Goal: Information Seeking & Learning: Learn about a topic

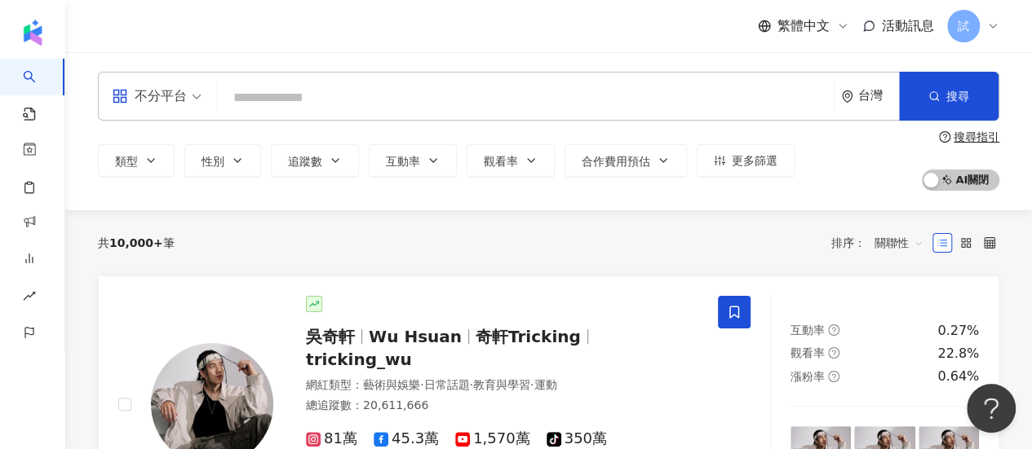
click at [338, 103] on input "search" at bounding box center [525, 97] width 603 height 31
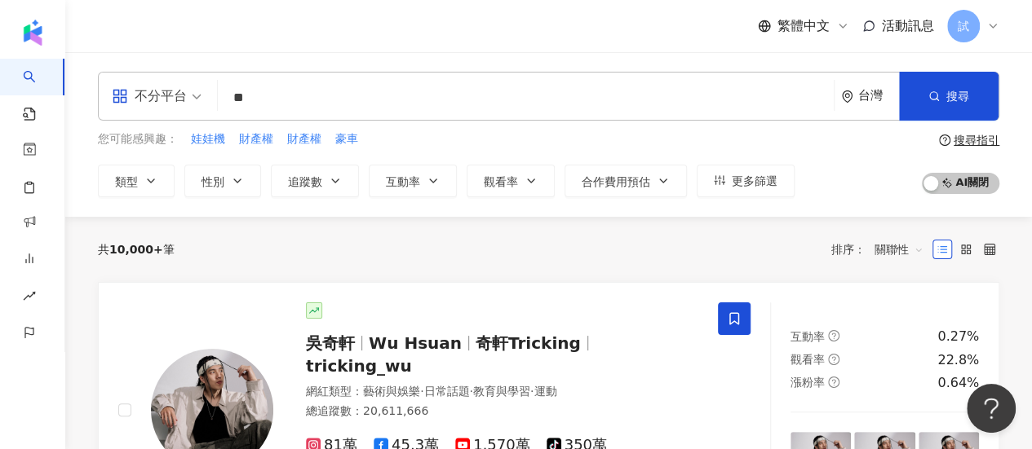
type input "*"
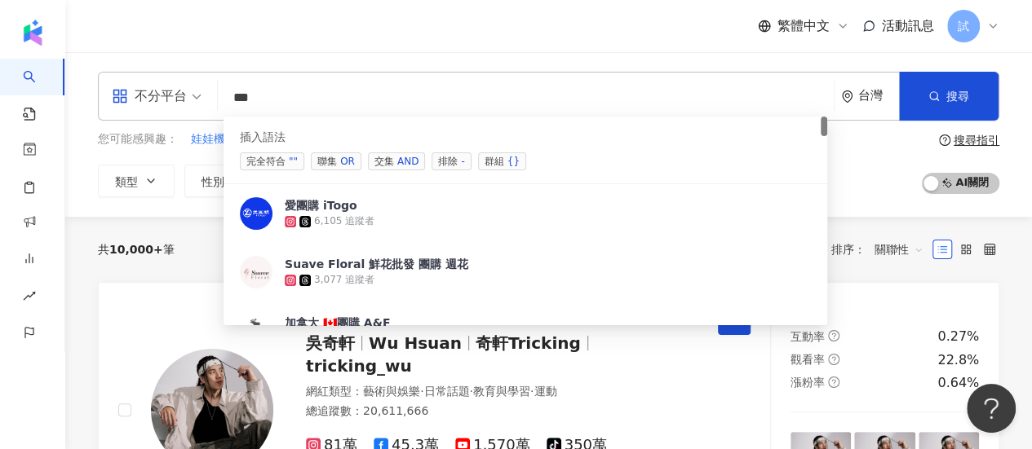
click at [337, 99] on input "**" at bounding box center [525, 97] width 603 height 31
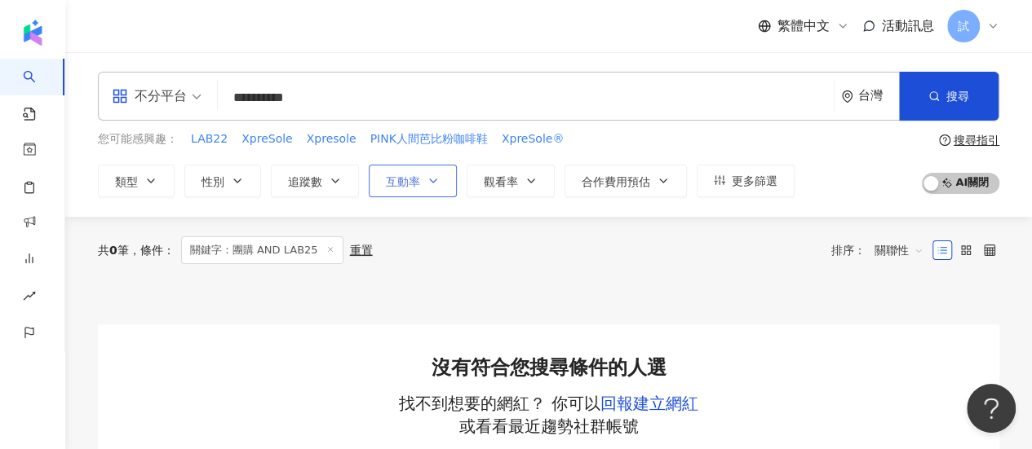
type input "**********"
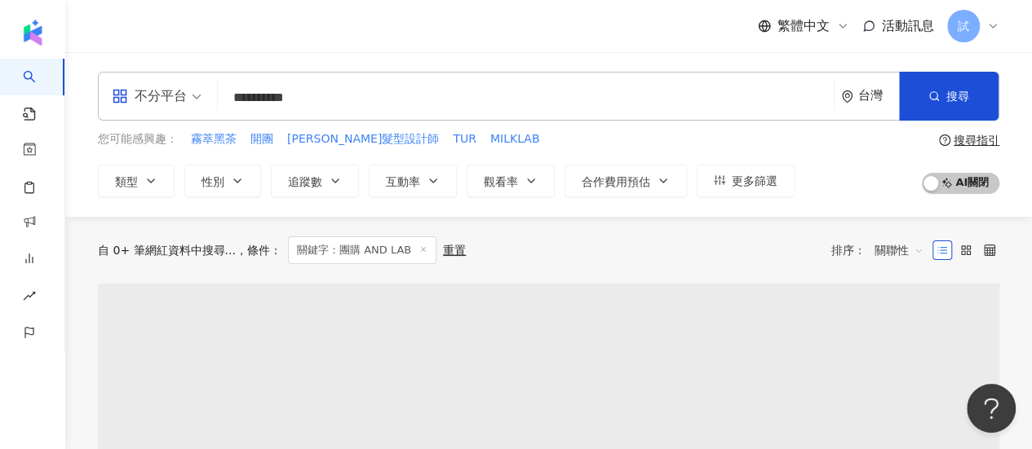
click at [524, 254] on div "自 0+ 筆網紅資料中搜尋... 條件 ： 關鍵字：團購 AND LAB 重置 排序： 關聯性" at bounding box center [548, 251] width 901 height 28
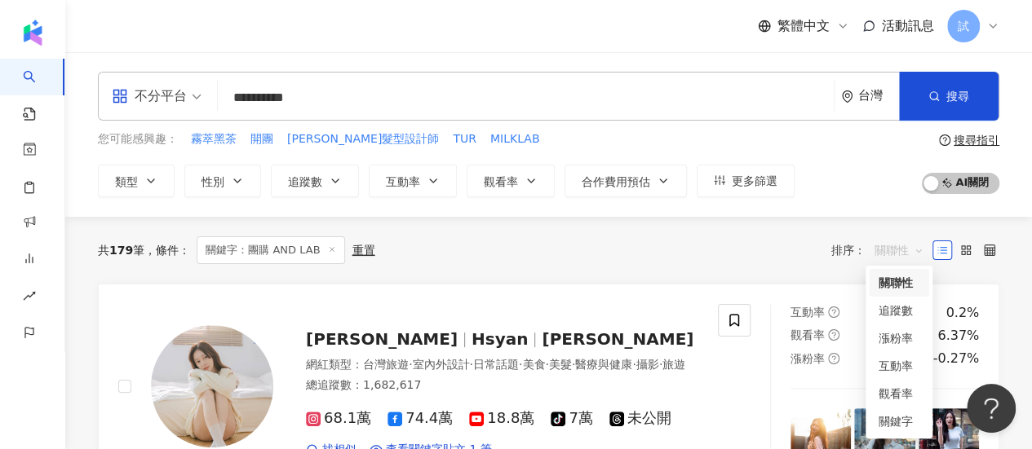
click at [892, 252] on span "關聯性" at bounding box center [898, 250] width 49 height 26
click at [909, 418] on div "關鍵字" at bounding box center [898, 422] width 41 height 18
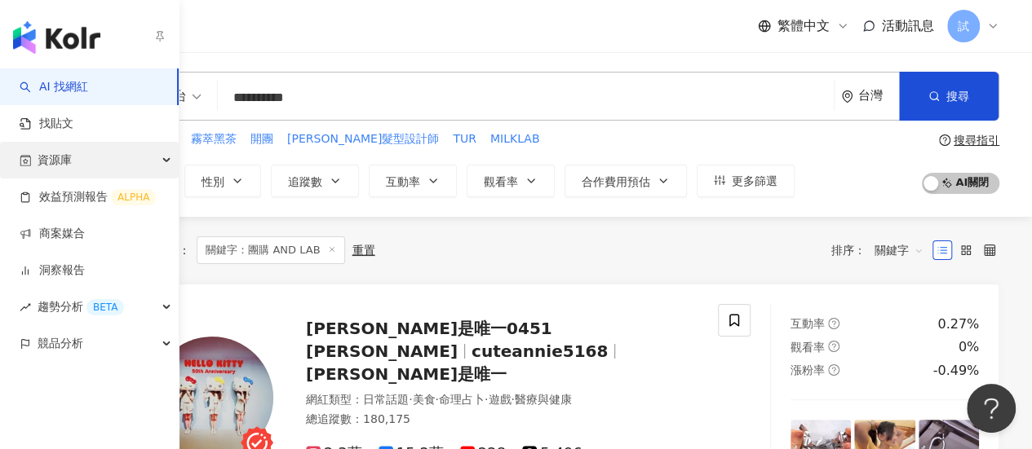
click at [53, 159] on span "資源庫" at bounding box center [55, 160] width 34 height 37
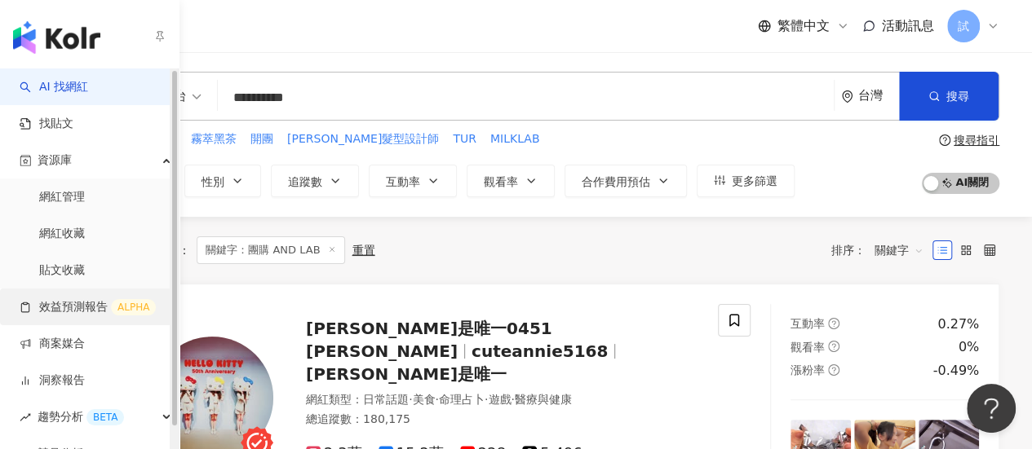
click at [65, 307] on link "效益預測報告 ALPHA" at bounding box center [88, 307] width 136 height 16
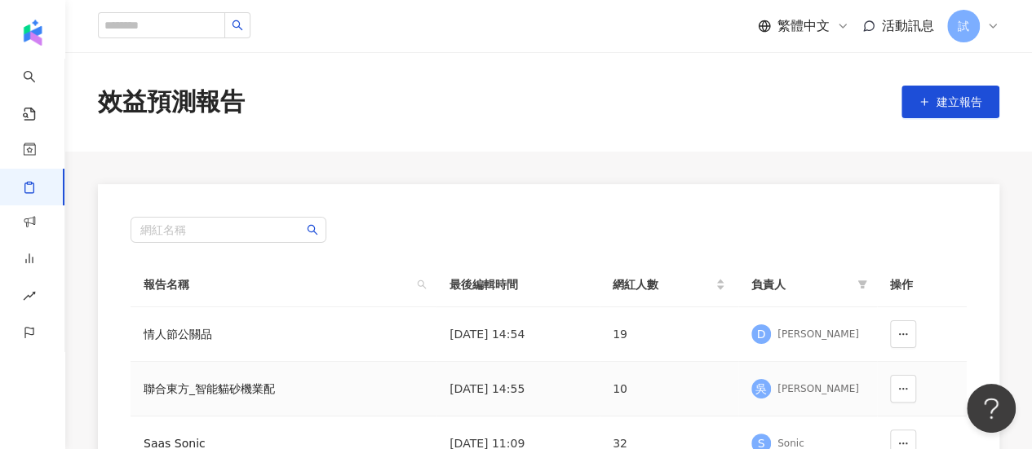
scroll to position [161, 0]
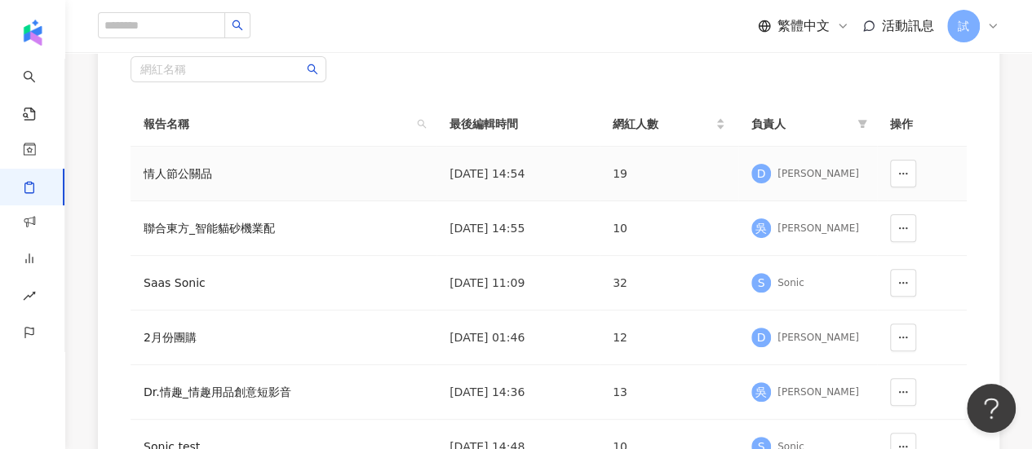
click at [789, 170] on div "[PERSON_NAME]" at bounding box center [818, 174] width 82 height 14
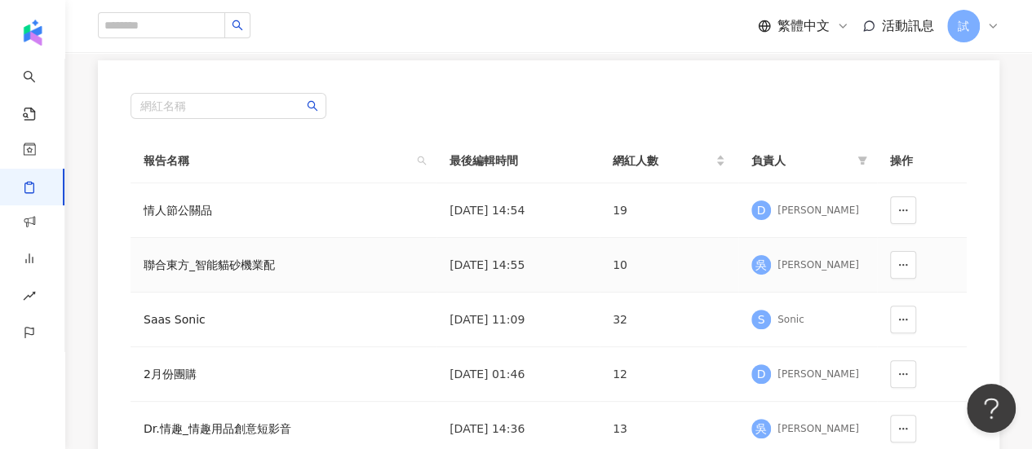
scroll to position [202, 0]
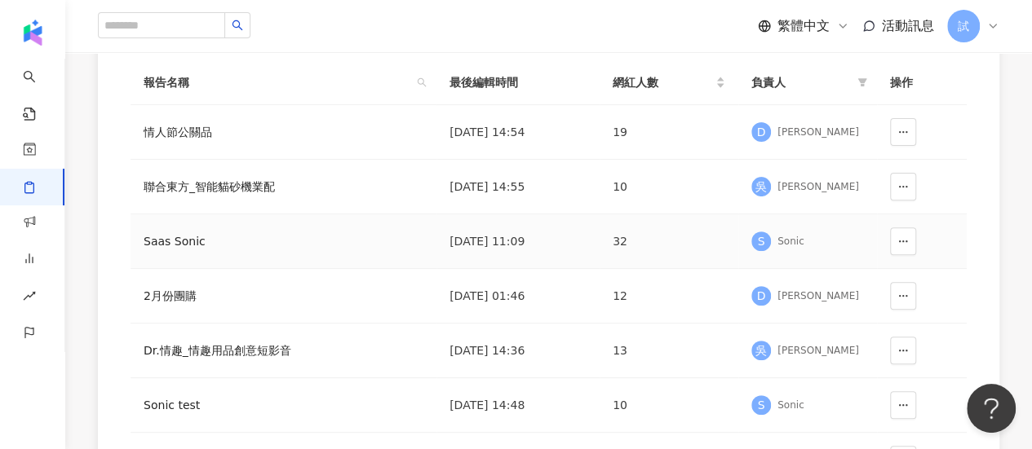
click at [793, 235] on div "Sonic" at bounding box center [790, 242] width 27 height 14
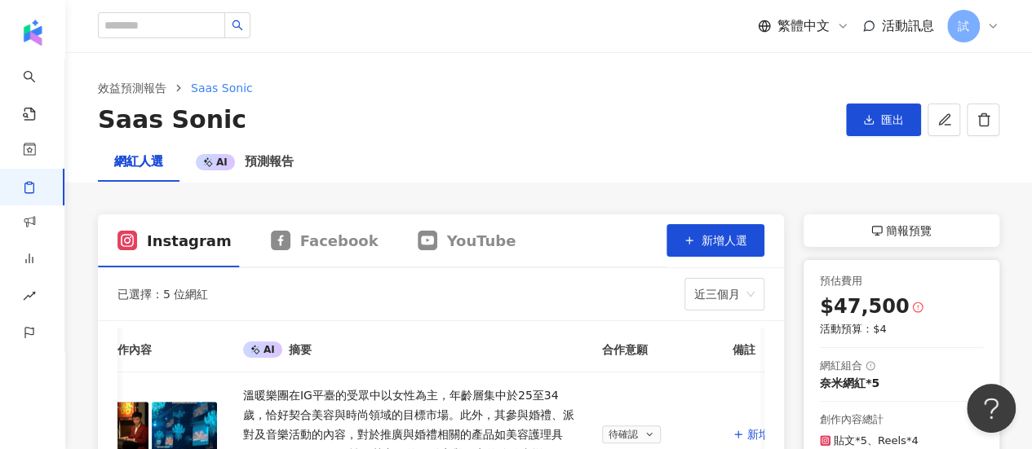
click at [900, 230] on span "簡報預覽" at bounding box center [909, 231] width 46 height 20
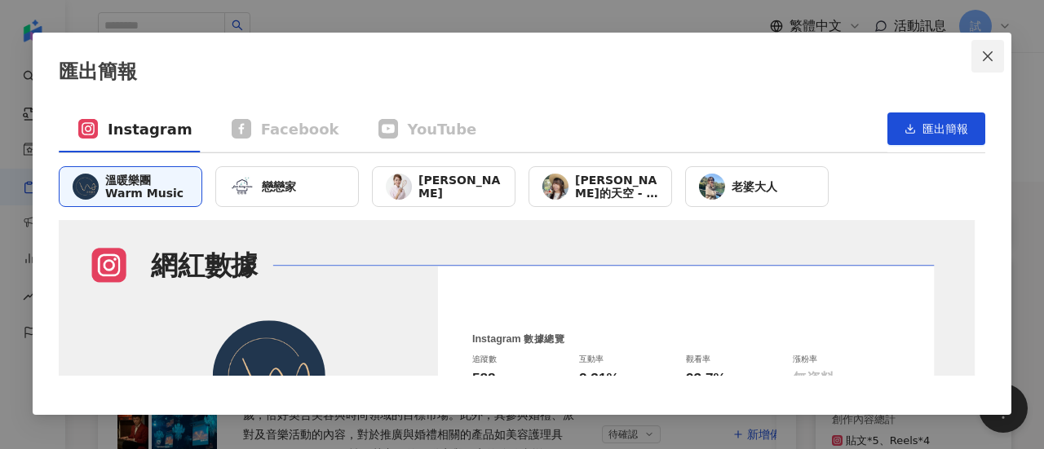
click at [988, 61] on icon "close" at bounding box center [987, 56] width 13 height 13
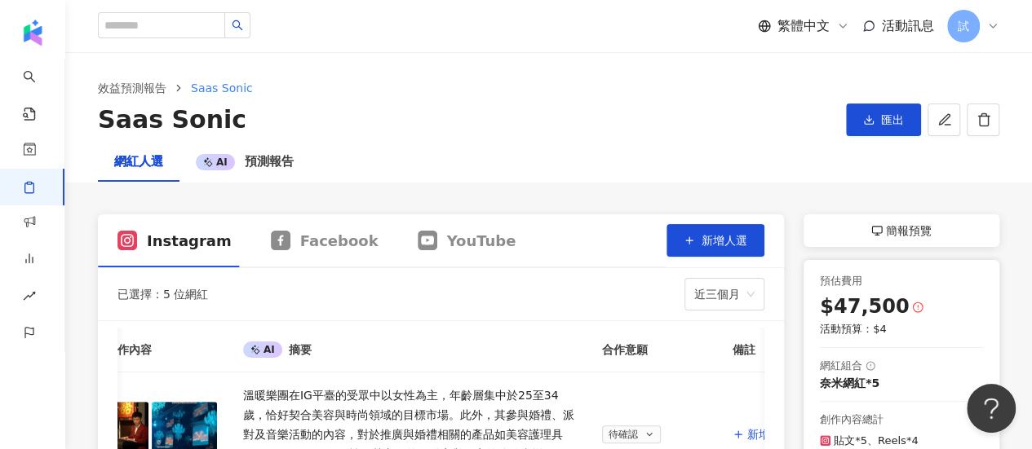
click at [847, 227] on div "簡報預覽" at bounding box center [901, 230] width 196 height 33
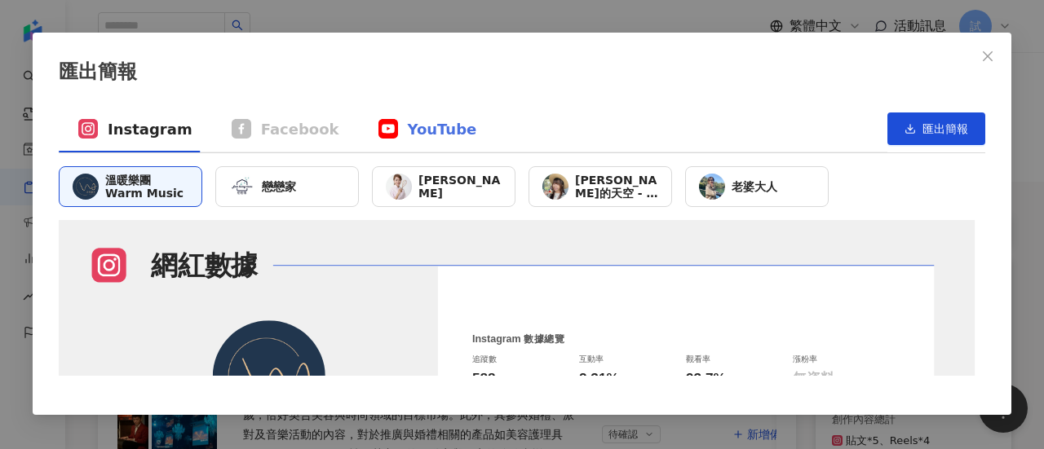
click at [412, 144] on div "YouTube" at bounding box center [428, 129] width 138 height 46
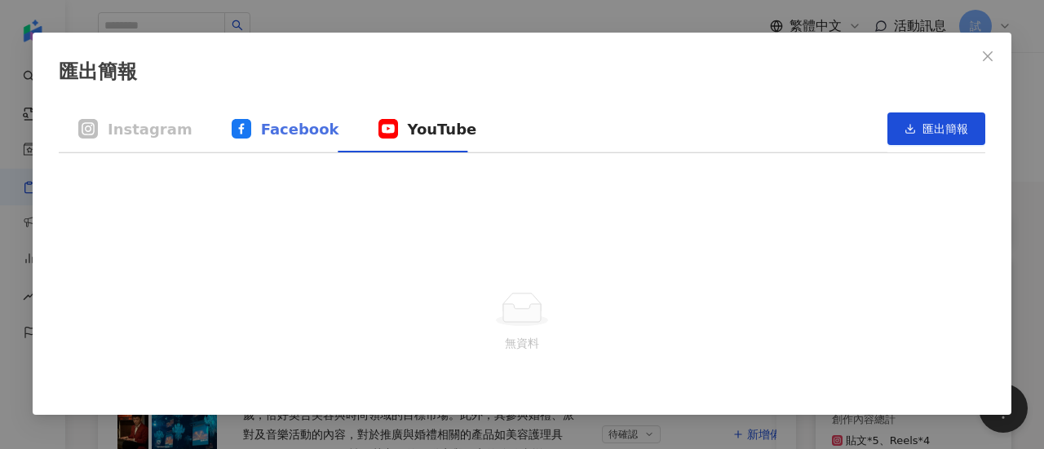
click at [275, 117] on div "Facebook" at bounding box center [285, 129] width 147 height 46
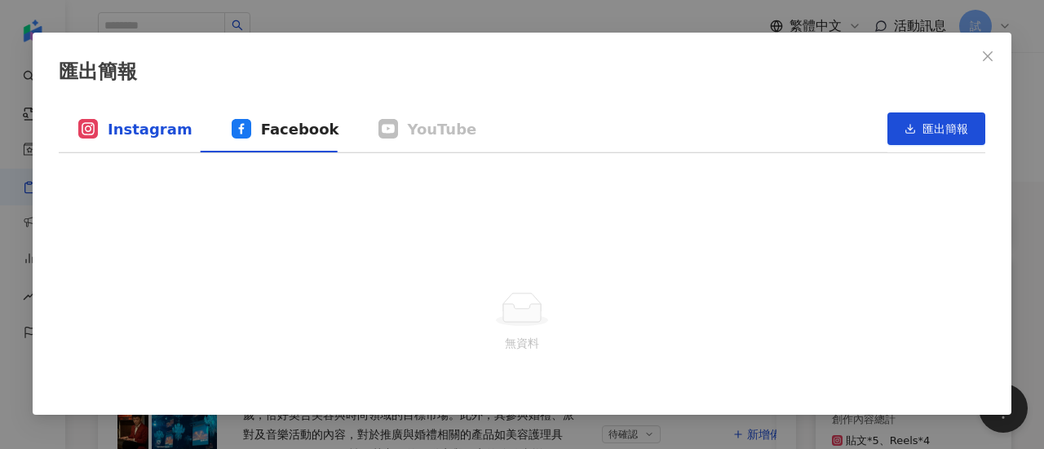
click at [153, 130] on span "Instagram" at bounding box center [150, 129] width 85 height 20
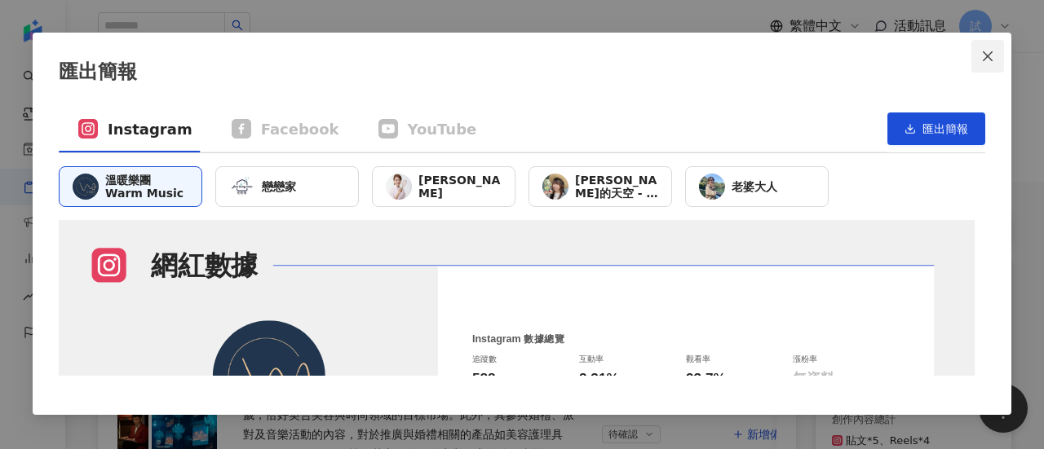
click at [988, 54] on icon "close" at bounding box center [988, 56] width 10 height 10
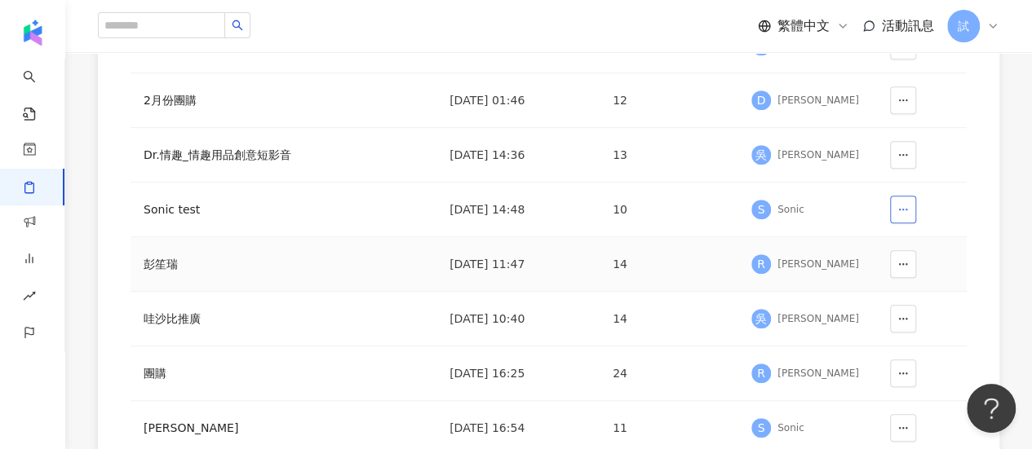
scroll to position [399, 0]
click at [780, 366] on div "[PERSON_NAME]" at bounding box center [818, 373] width 82 height 14
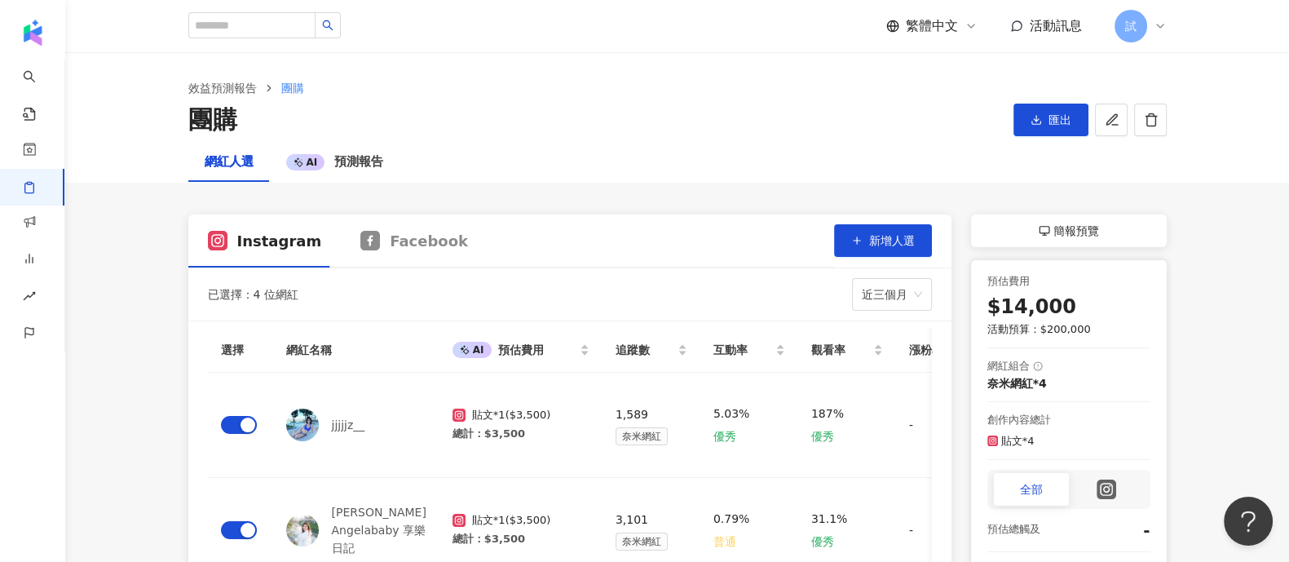
drag, startPoint x: 938, startPoint y: 11, endPoint x: 765, endPoint y: 157, distance: 225.8
click at [765, 157] on div "網紅人選 AI 預測報告" at bounding box center [678, 162] width 1044 height 39
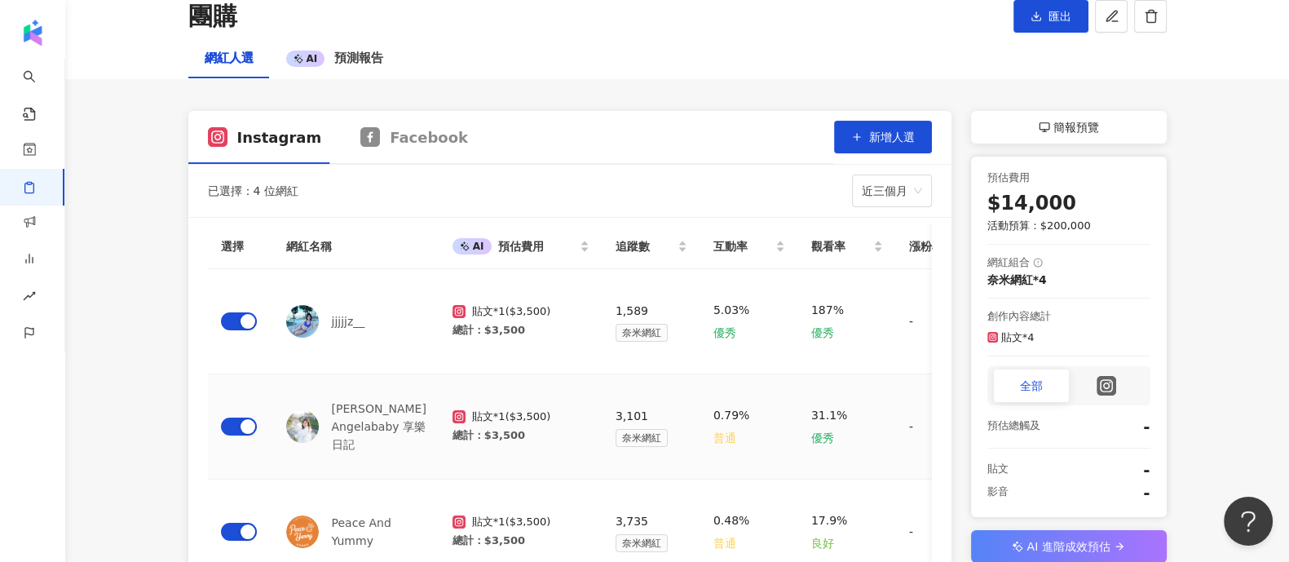
scroll to position [103, 0]
click at [1031, 126] on span "簡報預覽" at bounding box center [1077, 128] width 46 height 20
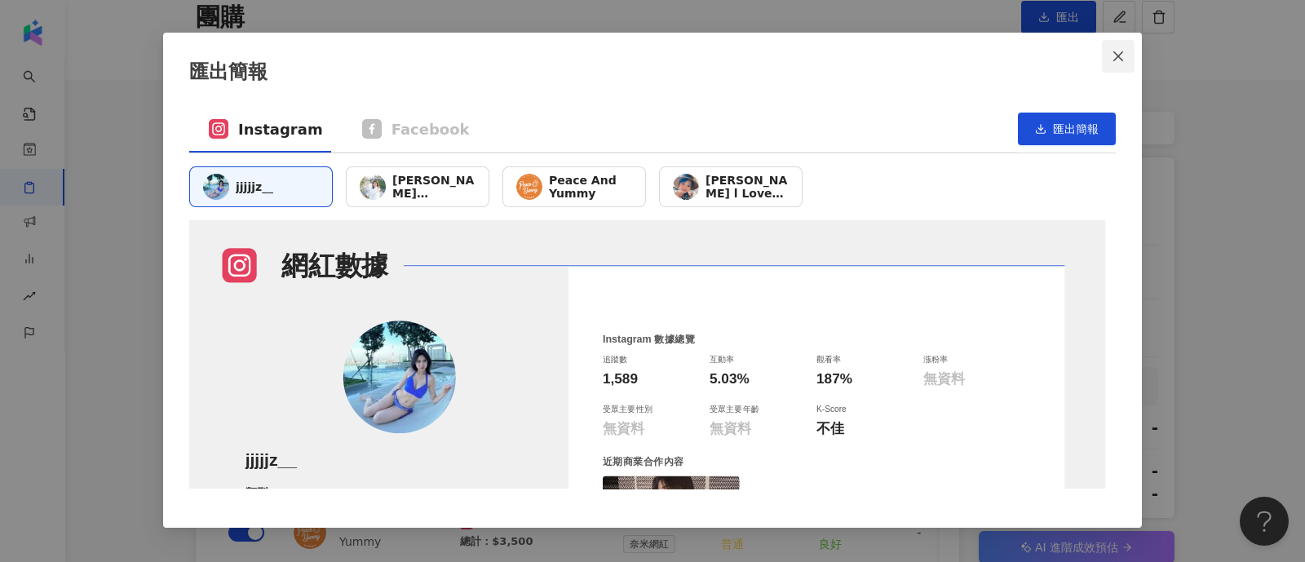
click at [1031, 52] on icon "close" at bounding box center [1118, 56] width 13 height 13
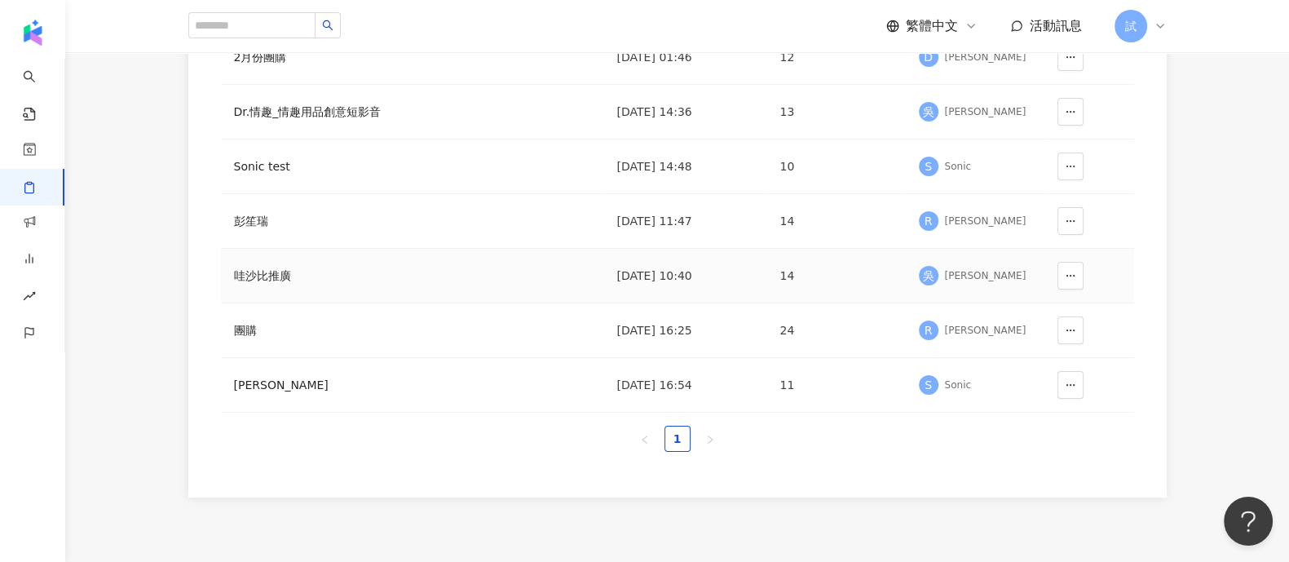
scroll to position [374, 0]
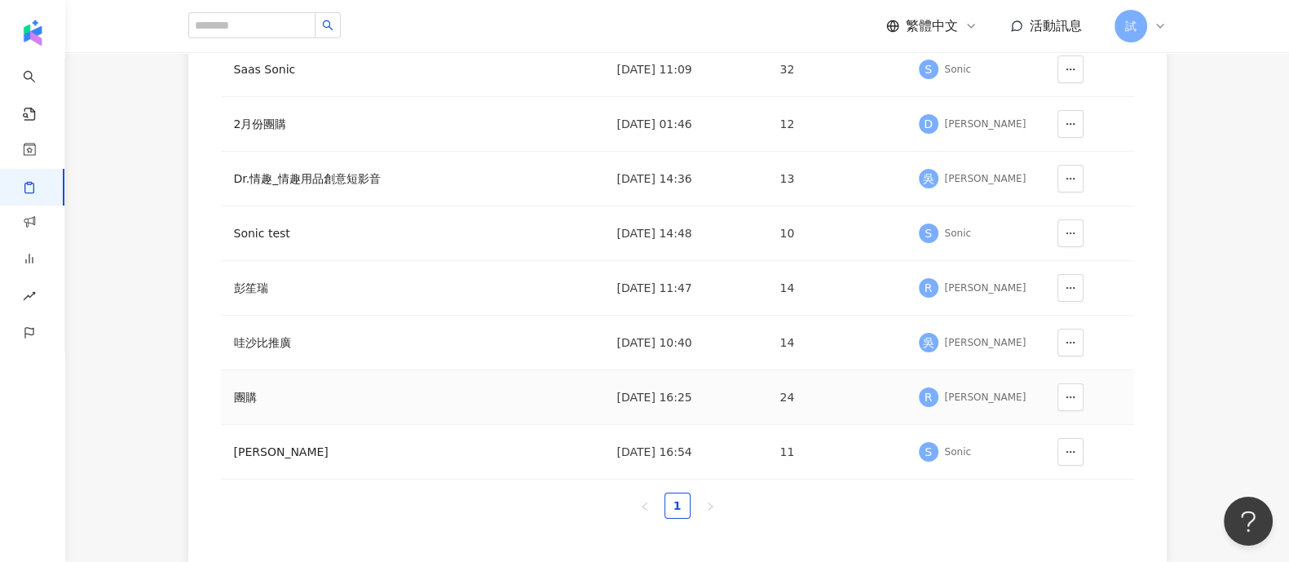
click at [957, 397] on div "[PERSON_NAME]" at bounding box center [986, 398] width 82 height 14
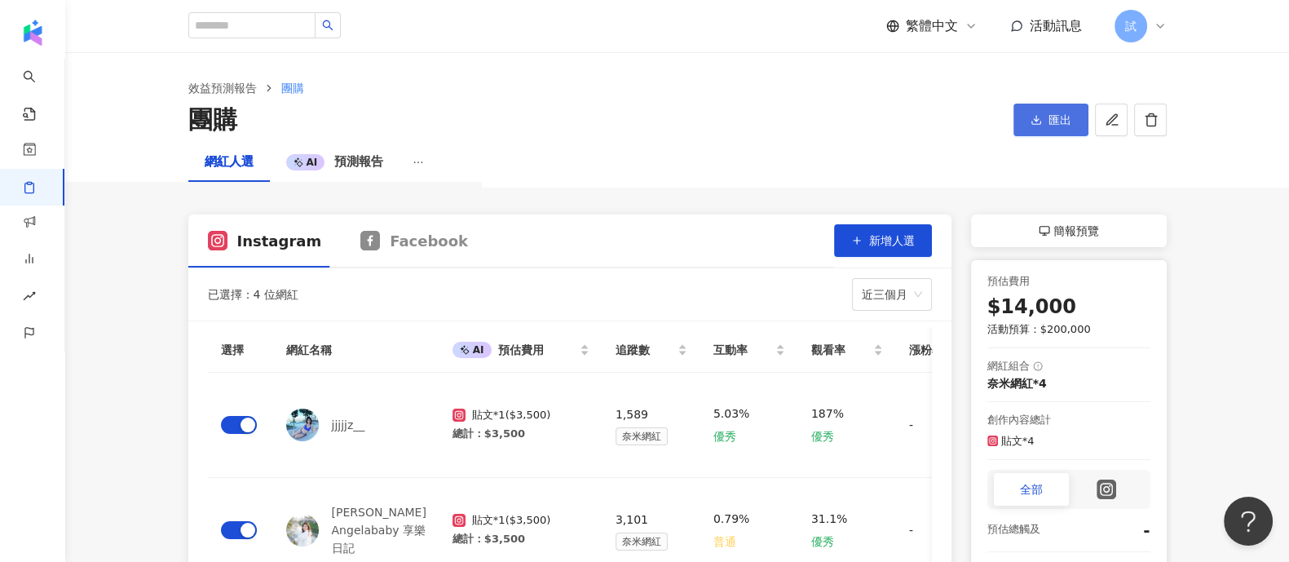
click at [1031, 130] on button "匯出" at bounding box center [1051, 120] width 75 height 33
click at [363, 169] on span "預測報告" at bounding box center [358, 161] width 49 height 15
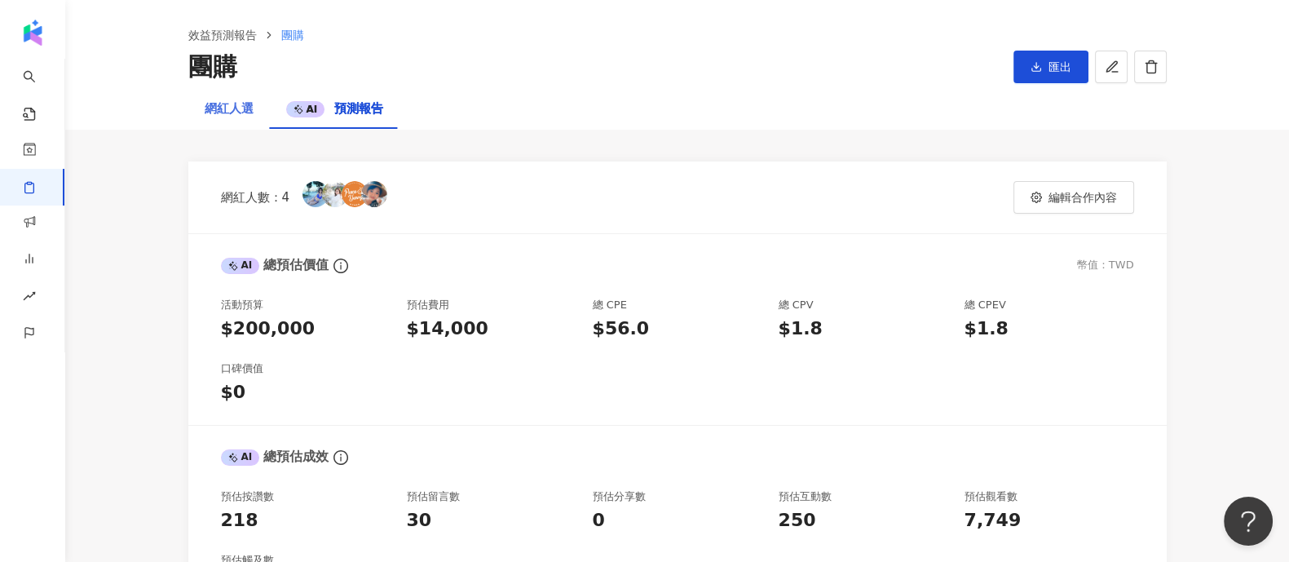
scroll to position [9, 0]
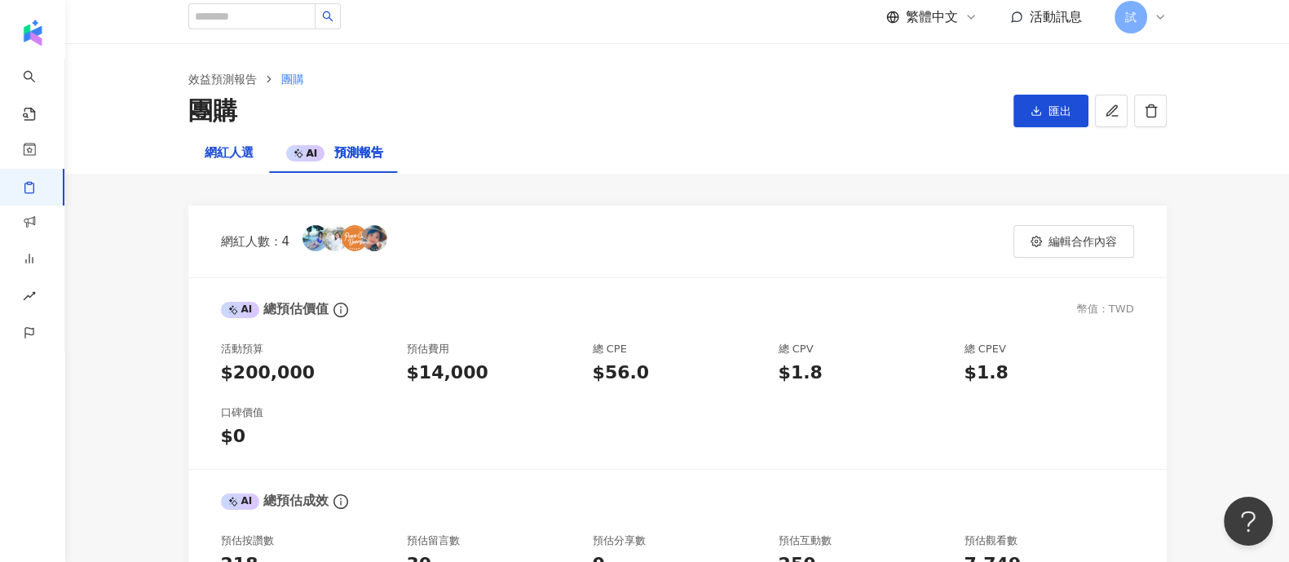
click at [223, 157] on div "網紅人選" at bounding box center [229, 154] width 49 height 20
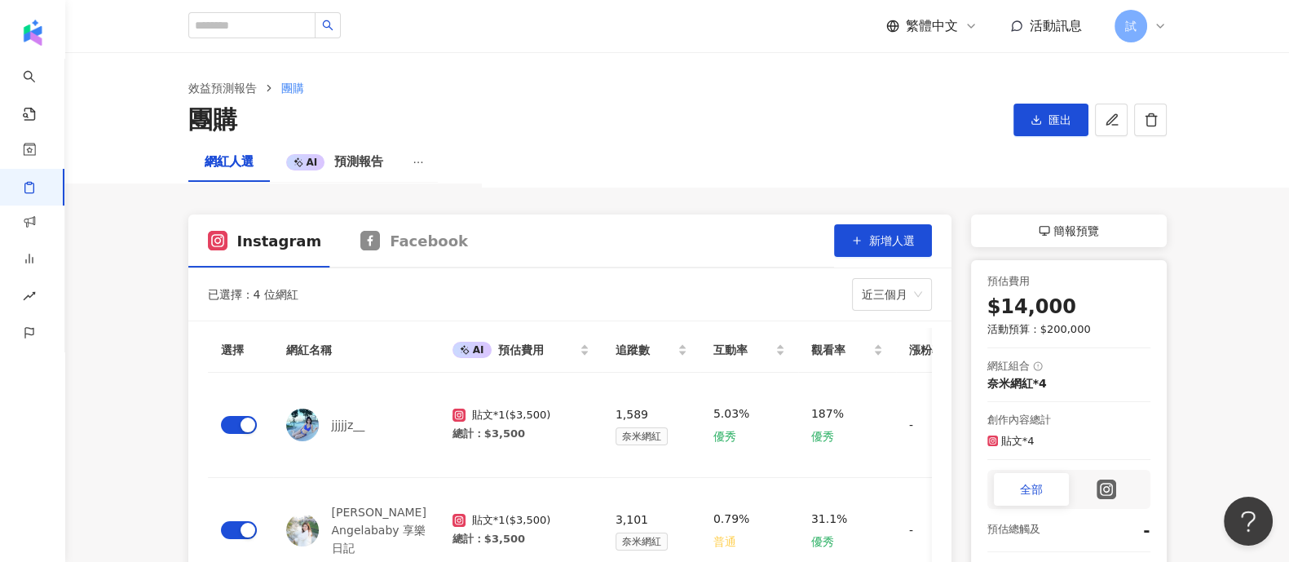
click at [1031, 237] on div "簡報預覽" at bounding box center [1069, 230] width 196 height 33
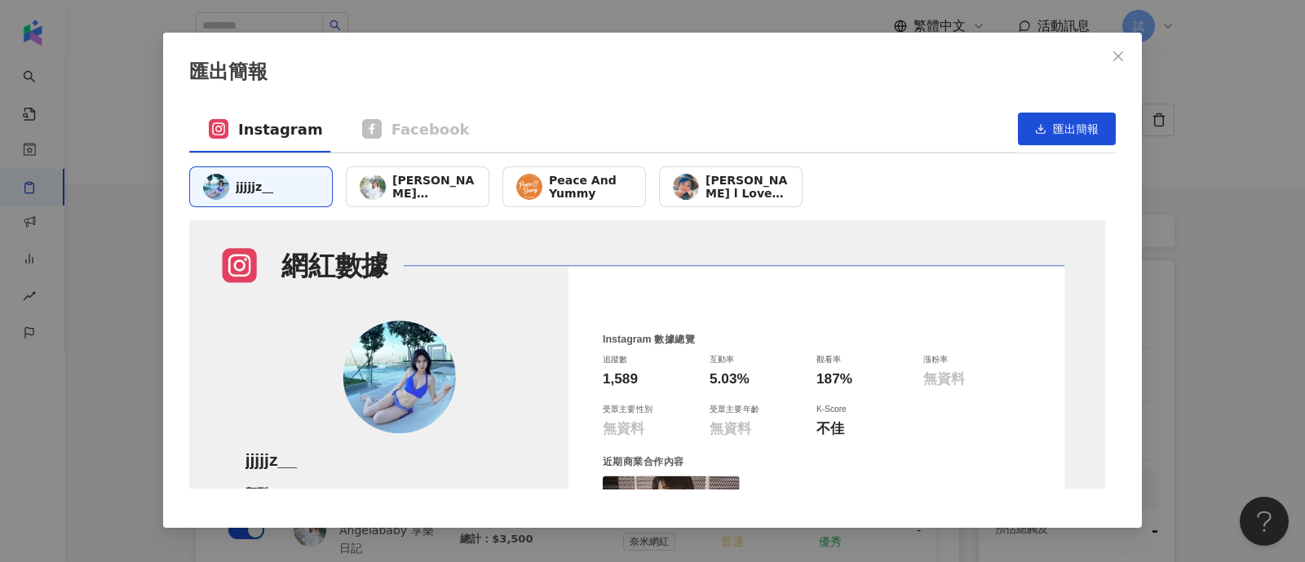
click at [1031, 72] on div "匯出簡報 Instagram Facebook 匯出簡報 jjjjjz__ 梅格 Angelababy 享樂日記 Peace And [PERSON_NAME…" at bounding box center [652, 280] width 979 height 495
click at [1031, 60] on icon "close" at bounding box center [1118, 56] width 13 height 13
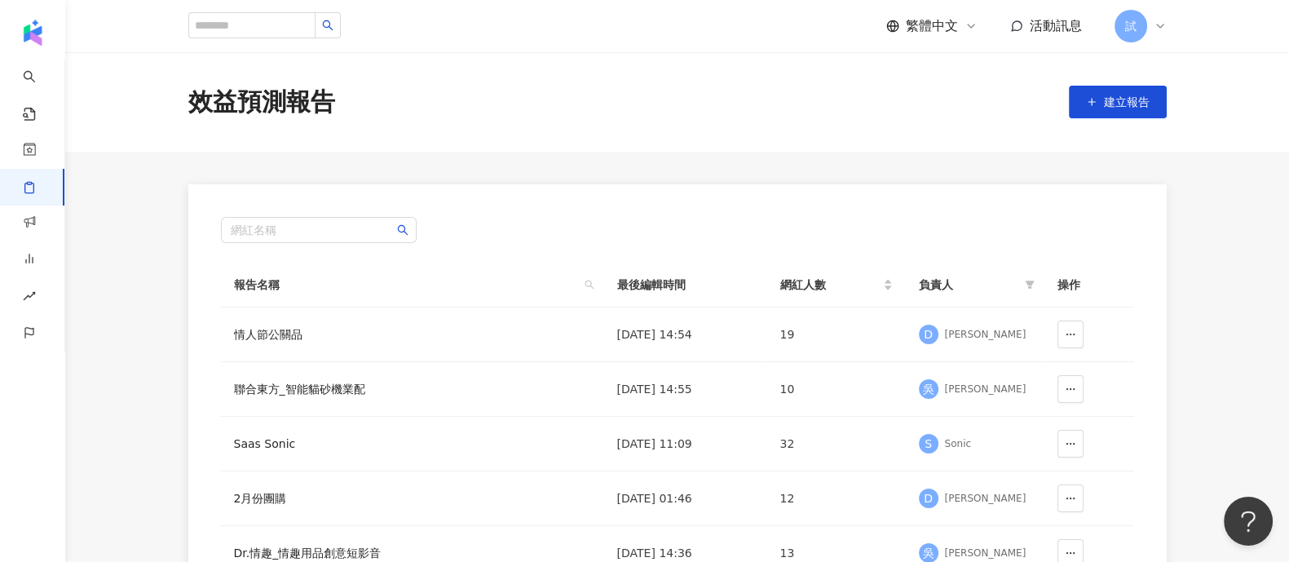
scroll to position [93, 0]
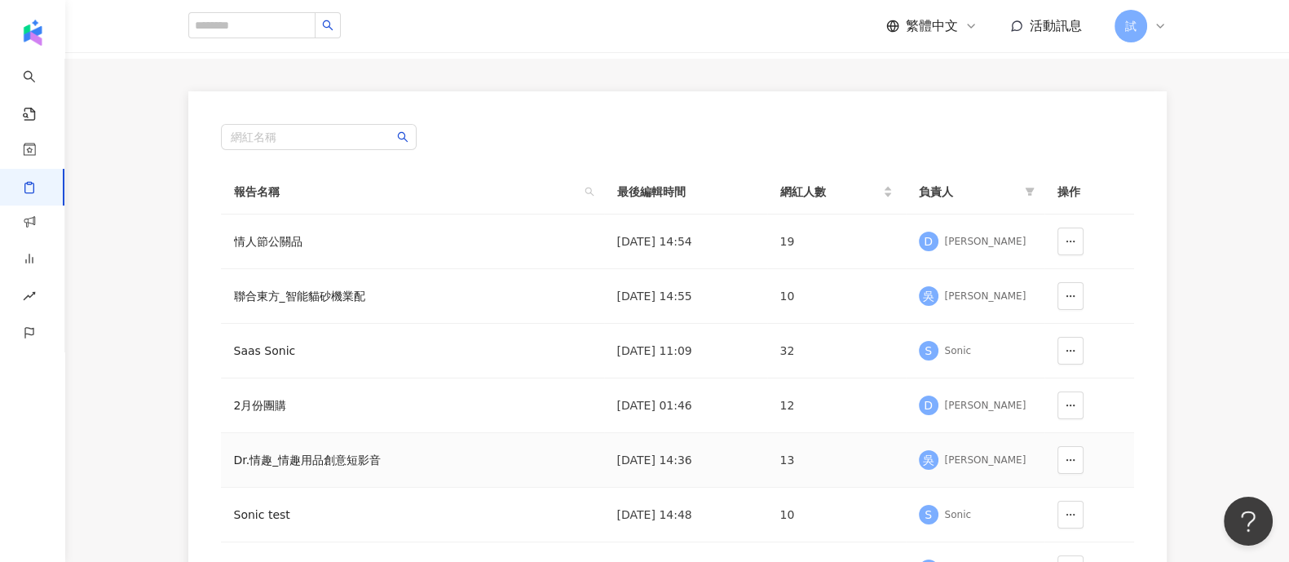
click at [348, 436] on div "Dr.情趣_情趣用品創意短影音" at bounding box center [332, 460] width 196 height 18
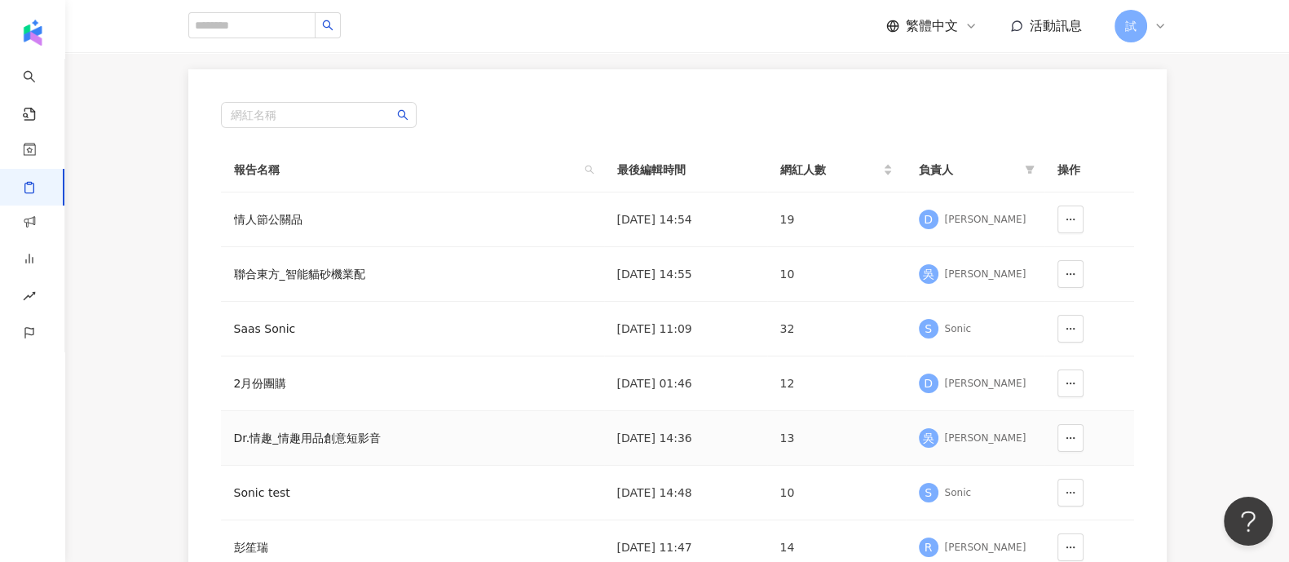
scroll to position [99, 0]
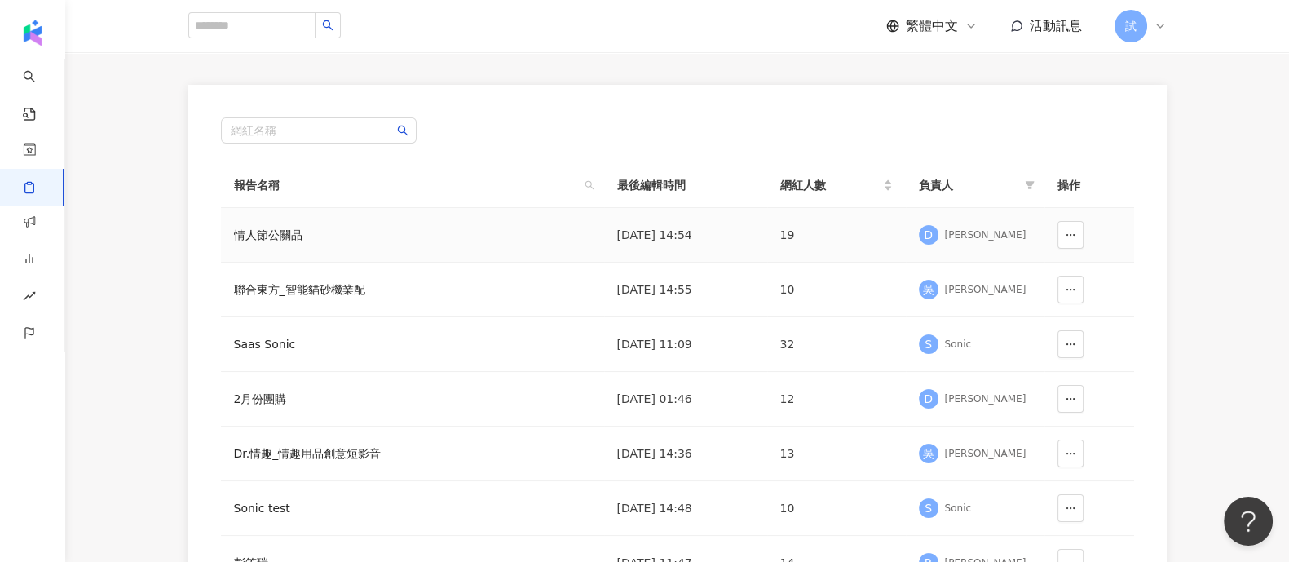
click at [290, 241] on div "情人節公關品" at bounding box center [332, 235] width 196 height 18
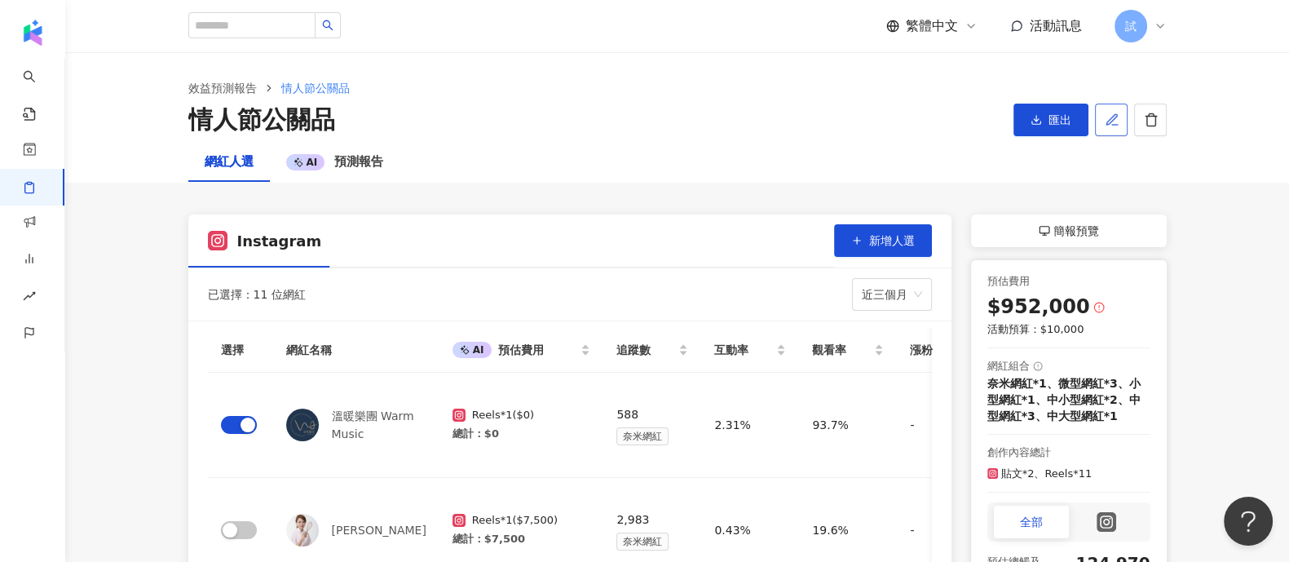
click at [1031, 124] on button "button" at bounding box center [1111, 120] width 33 height 33
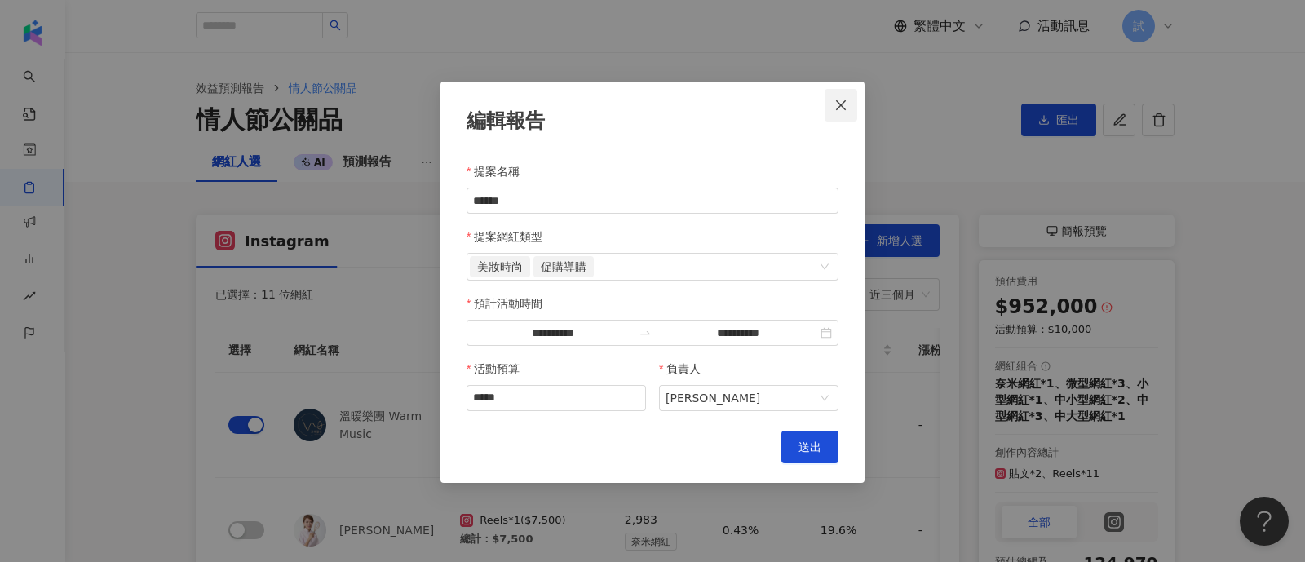
click at [846, 97] on button "Close" at bounding box center [841, 105] width 33 height 33
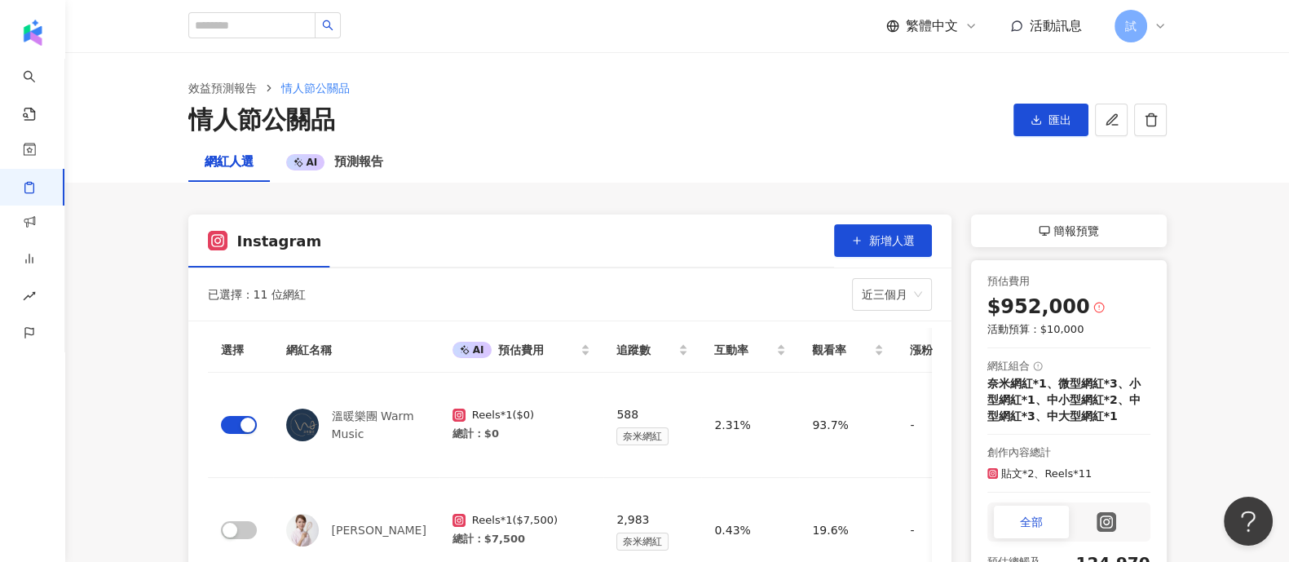
click at [1031, 222] on span "簡報預覽" at bounding box center [1077, 231] width 46 height 20
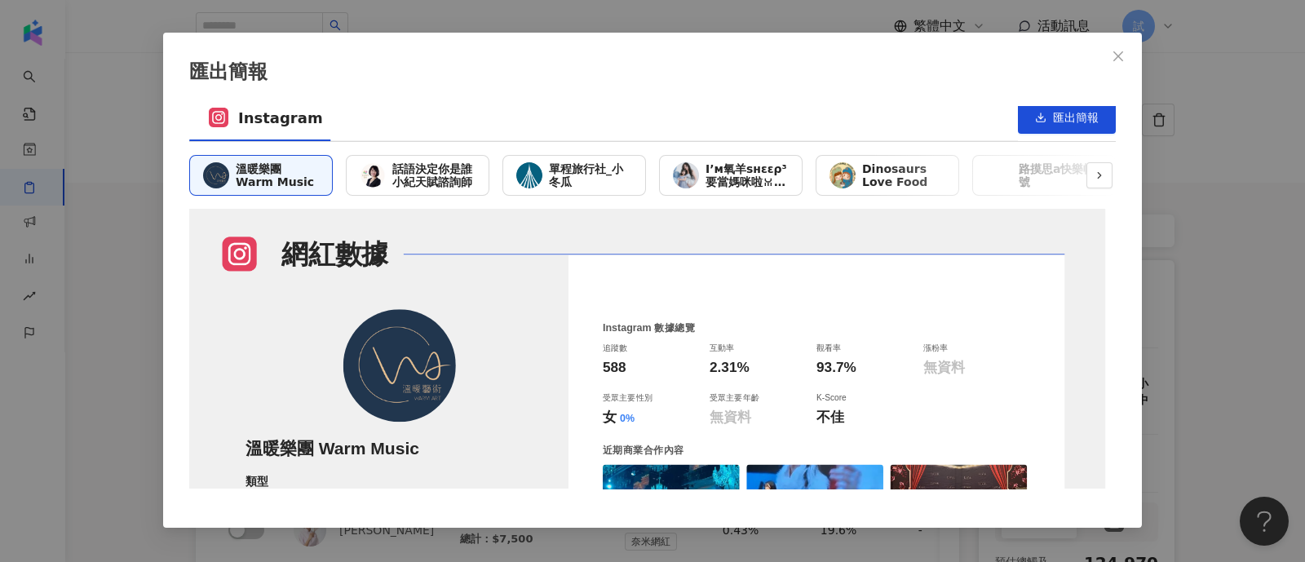
scroll to position [10, 0]
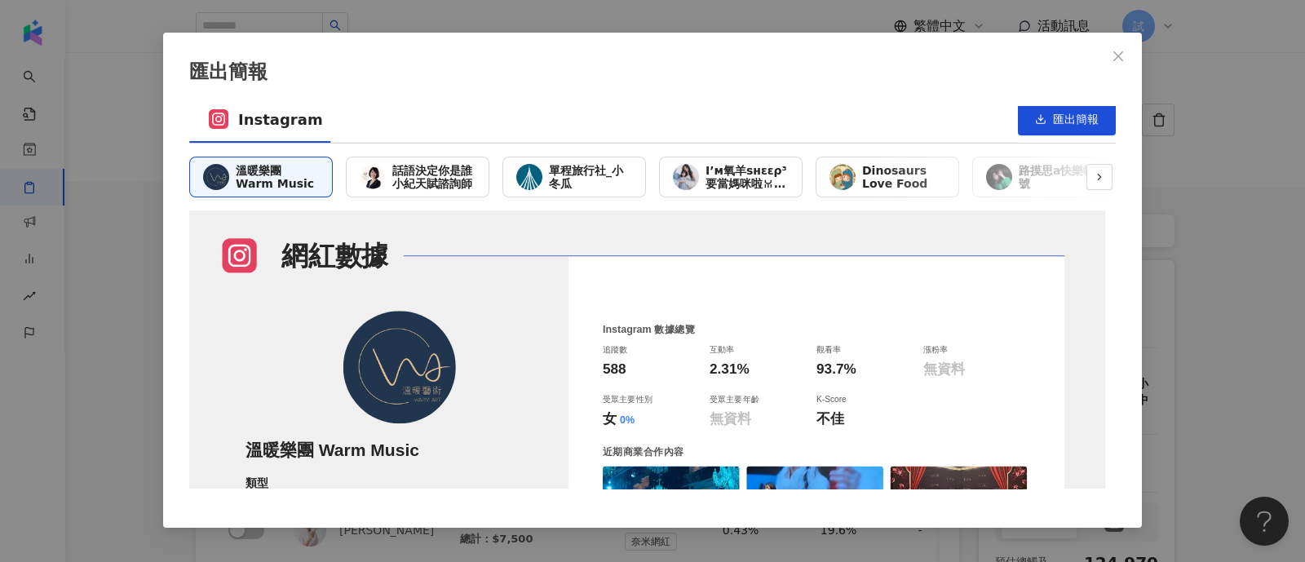
click at [632, 183] on span "單程旅行社_小冬瓜" at bounding box center [590, 177] width 83 height 26
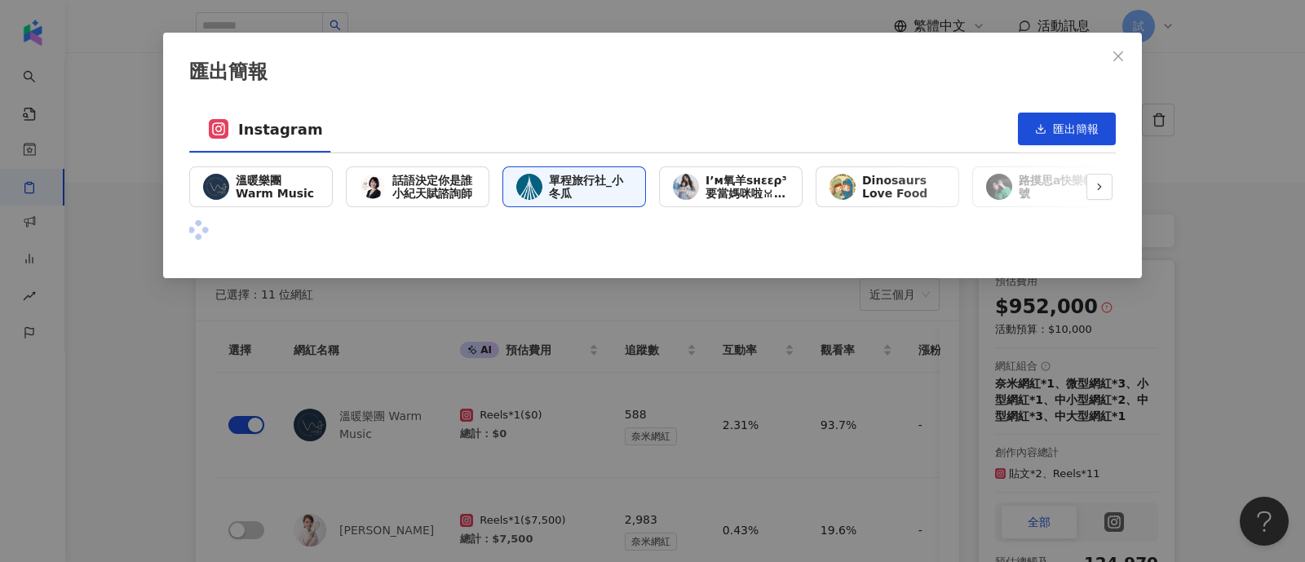
scroll to position [0, 0]
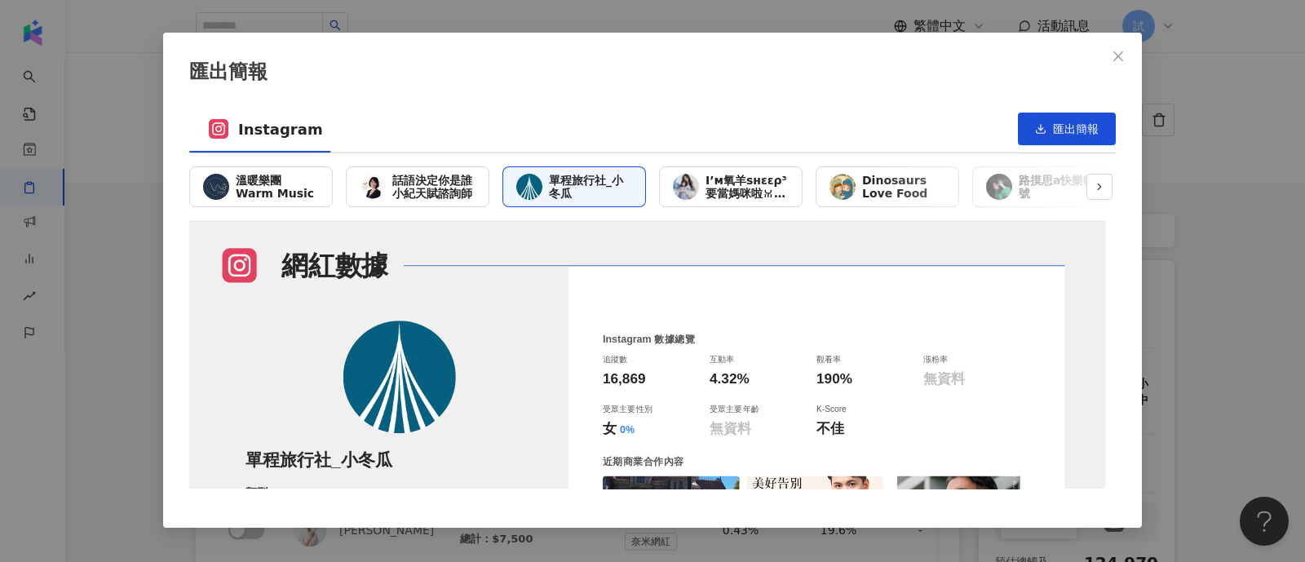
click at [871, 188] on span "Dinosaurs Love Food" at bounding box center [903, 187] width 83 height 26
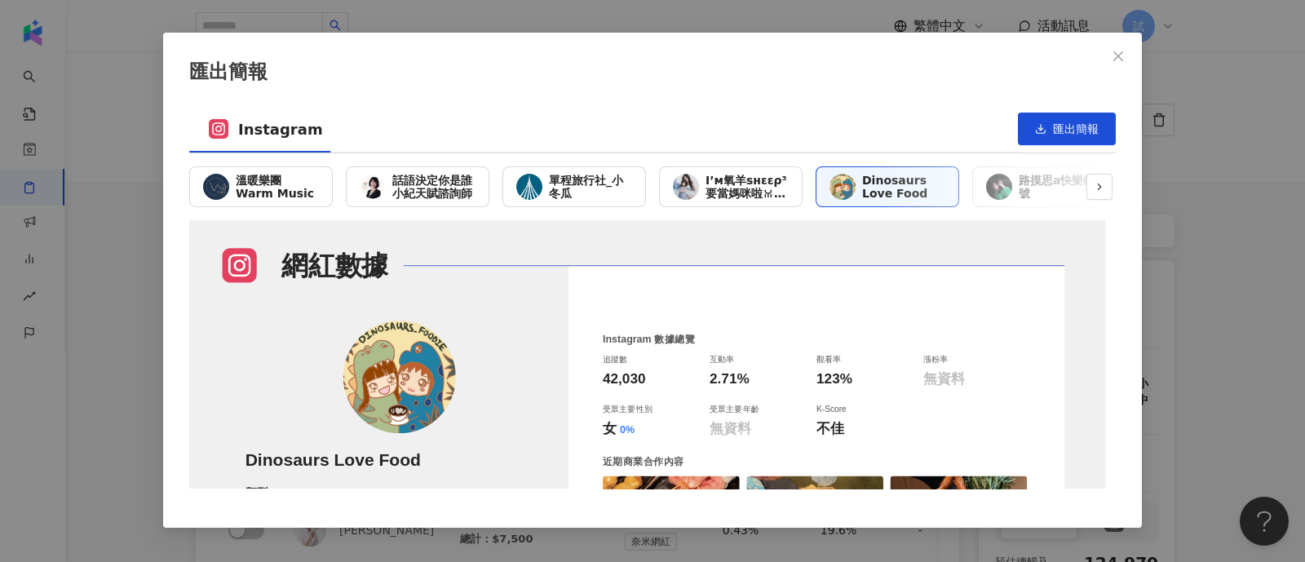
click at [1022, 185] on span "路摸思a快樂帳號" at bounding box center [1060, 187] width 83 height 26
